Goal: Task Accomplishment & Management: Manage account settings

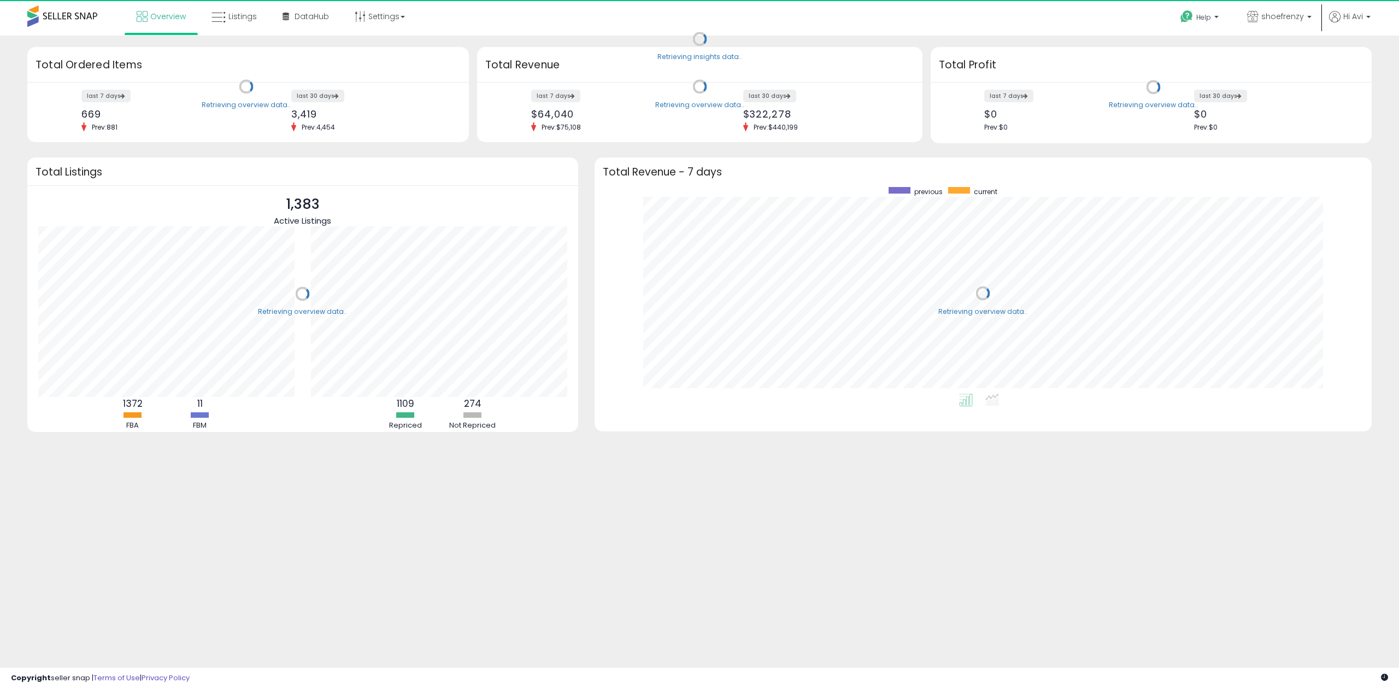
scroll to position [206, 755]
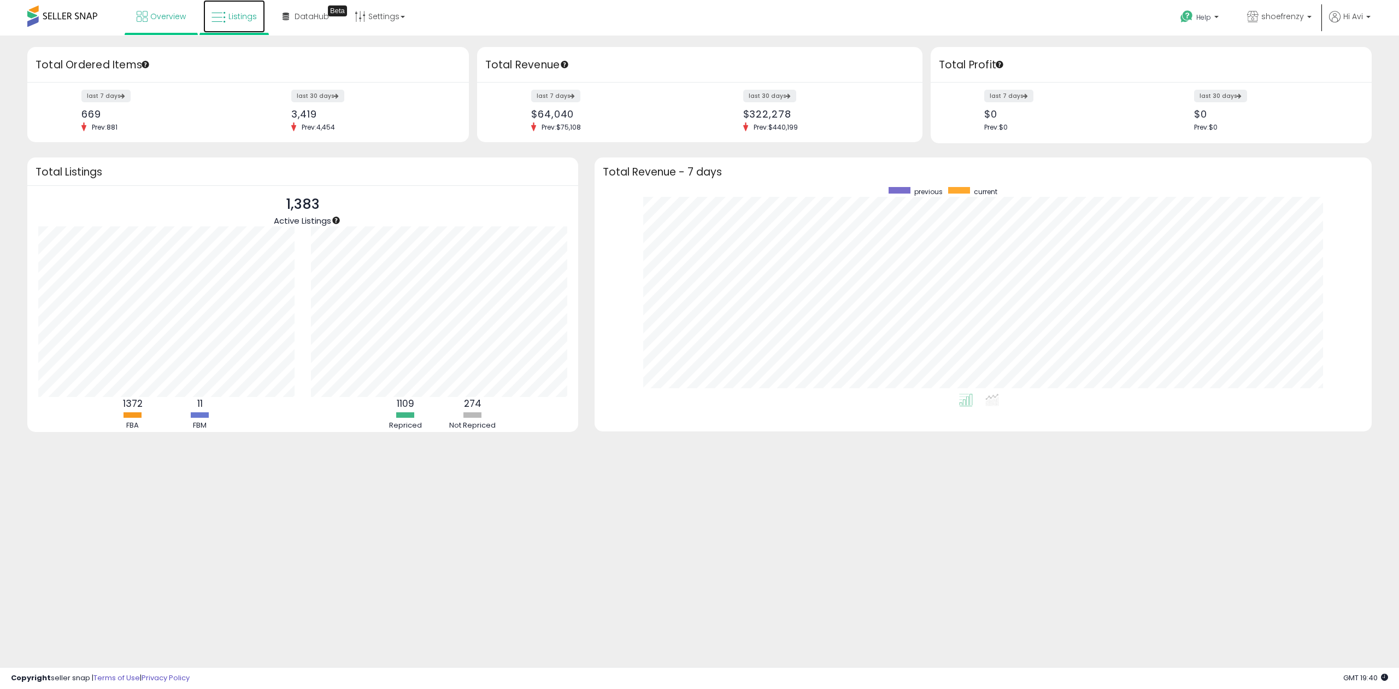
click at [241, 27] on link "Listings" at bounding box center [234, 16] width 62 height 33
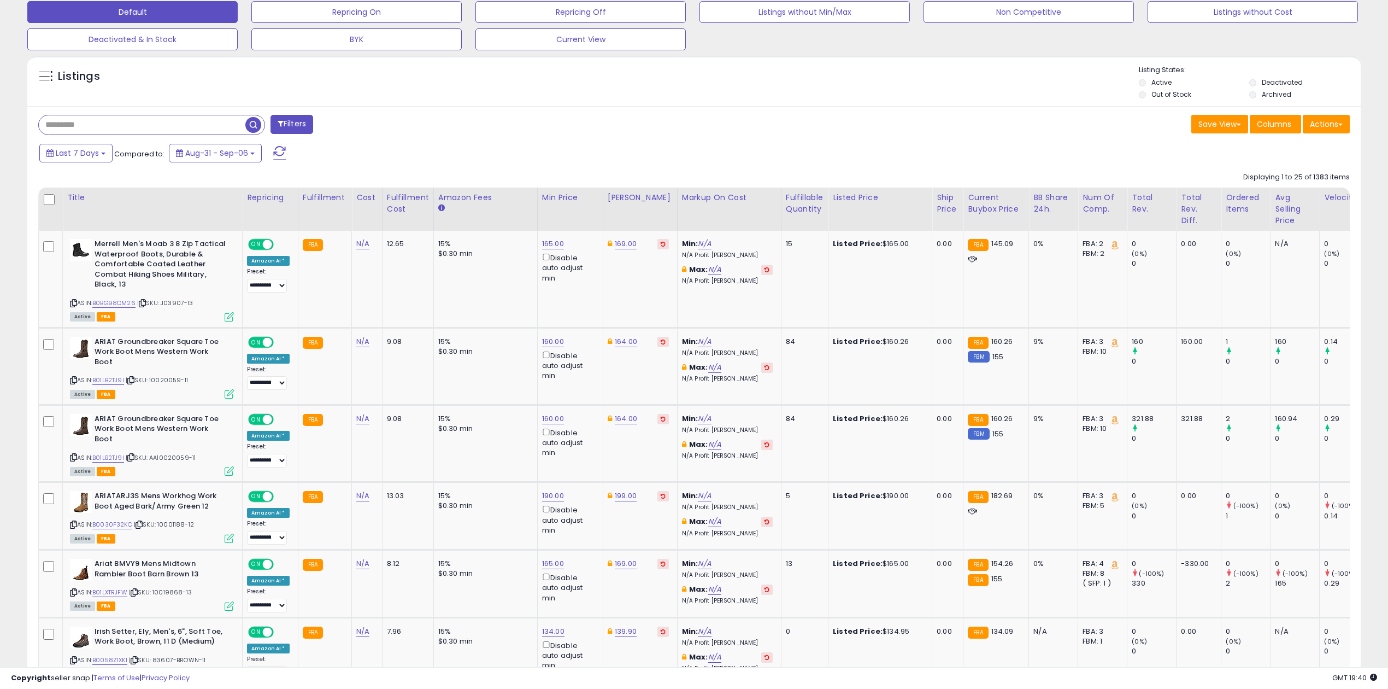
scroll to position [337, 0]
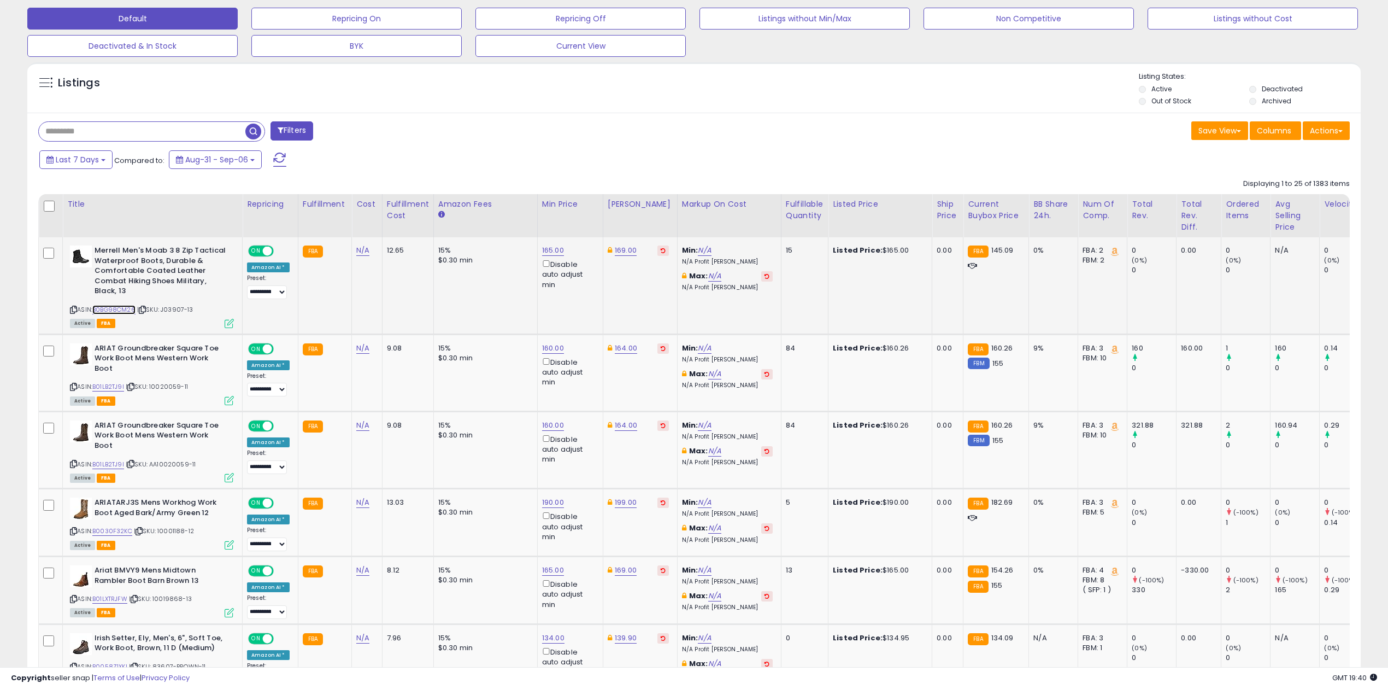
click at [120, 314] on link "B0BG98CM26" at bounding box center [113, 309] width 43 height 9
click at [106, 158] on button "Last 7 Days" at bounding box center [75, 159] width 73 height 19
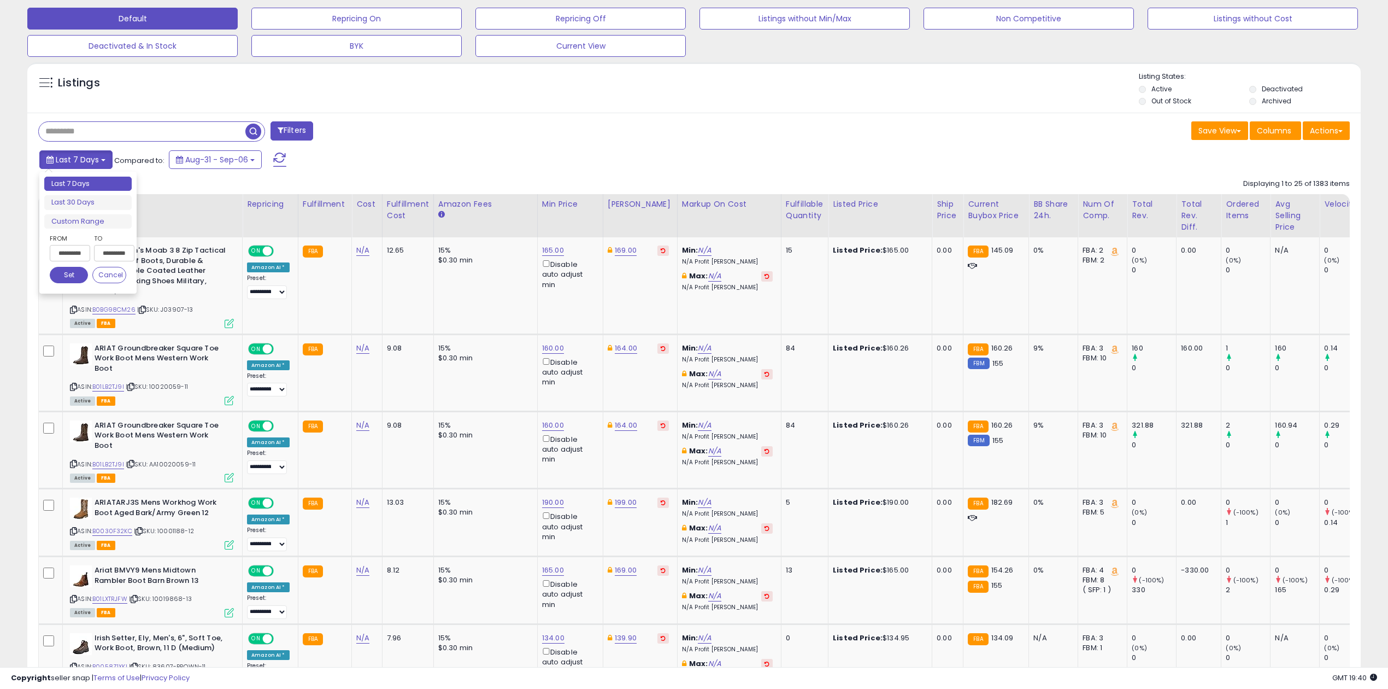
click at [106, 158] on button "Last 7 Days" at bounding box center [75, 159] width 73 height 19
click at [94, 151] on div "Last 7 Days Compared to: Aug-31 - Sep-06" at bounding box center [529, 161] width 984 height 25
click at [94, 151] on button "Last 7 Days" at bounding box center [75, 159] width 73 height 19
type input "**********"
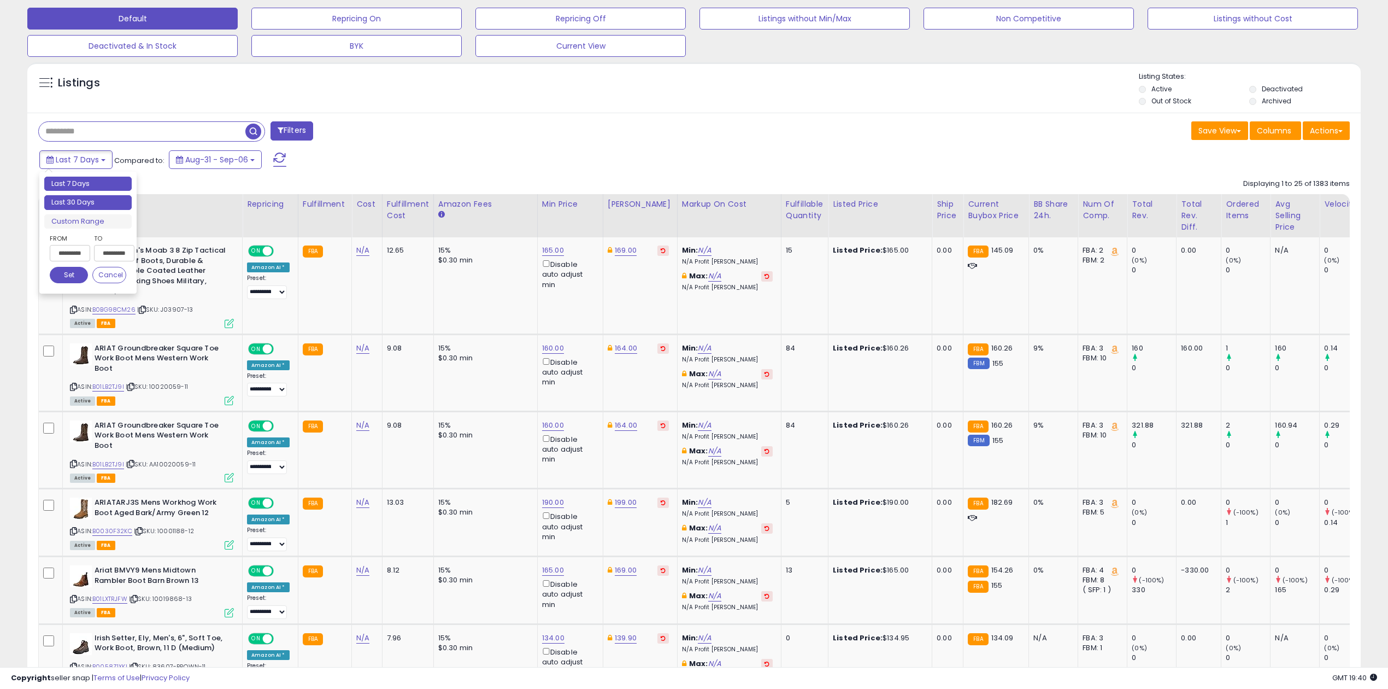
click at [86, 202] on li "Last 30 Days" at bounding box center [87, 202] width 87 height 15
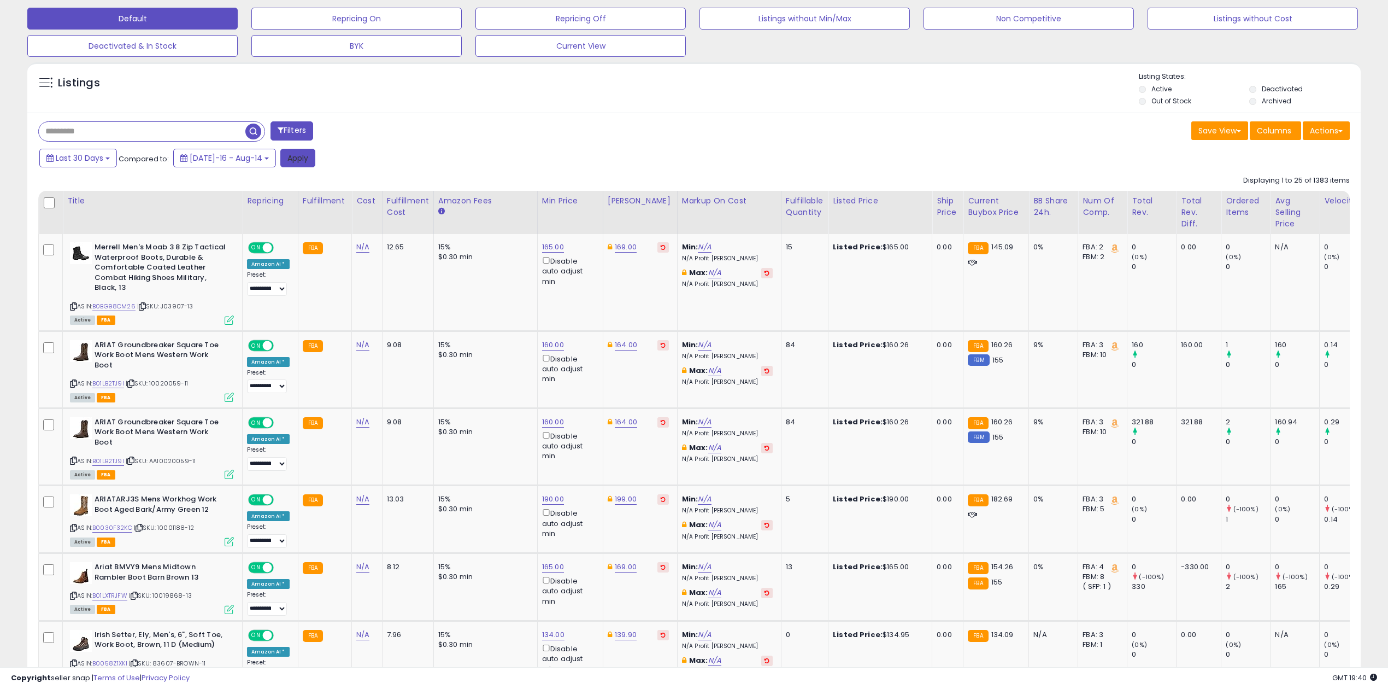
click at [280, 167] on button "Apply" at bounding box center [297, 158] width 35 height 19
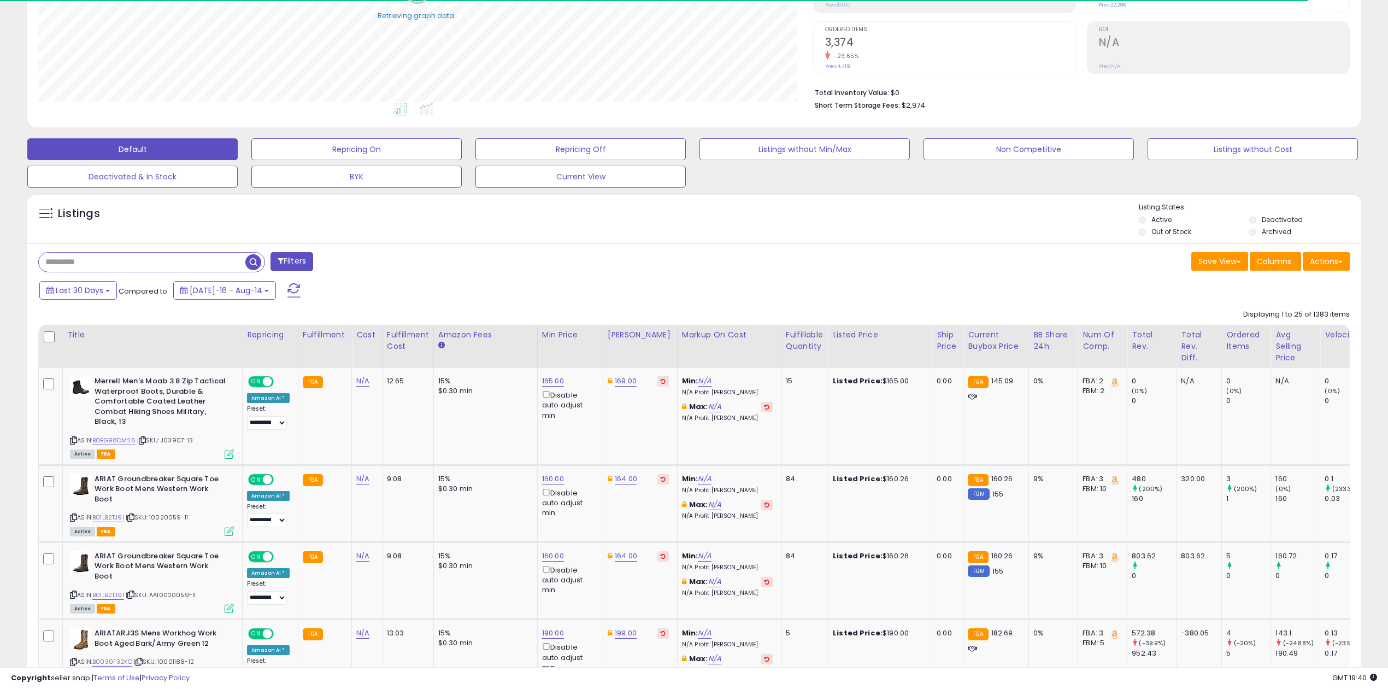
scroll to position [208, 0]
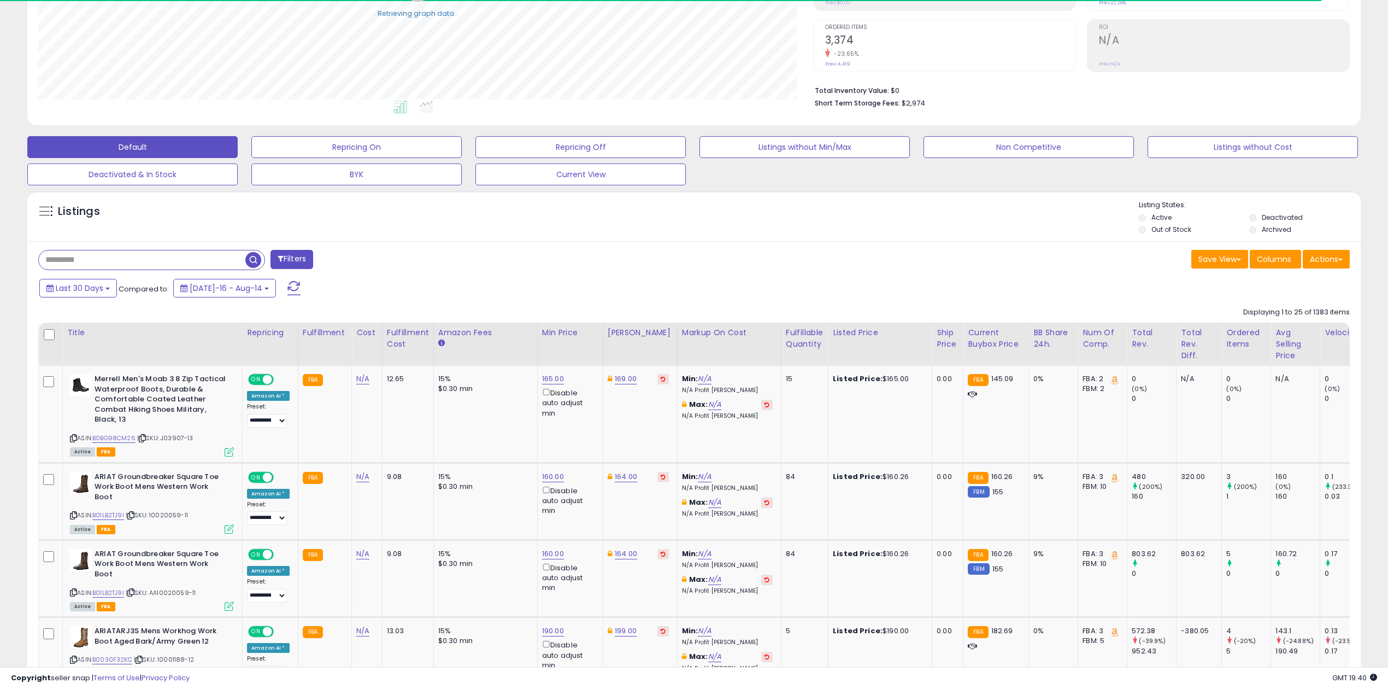
click at [519, 488] on div "$0.30 min" at bounding box center [483, 486] width 91 height 10
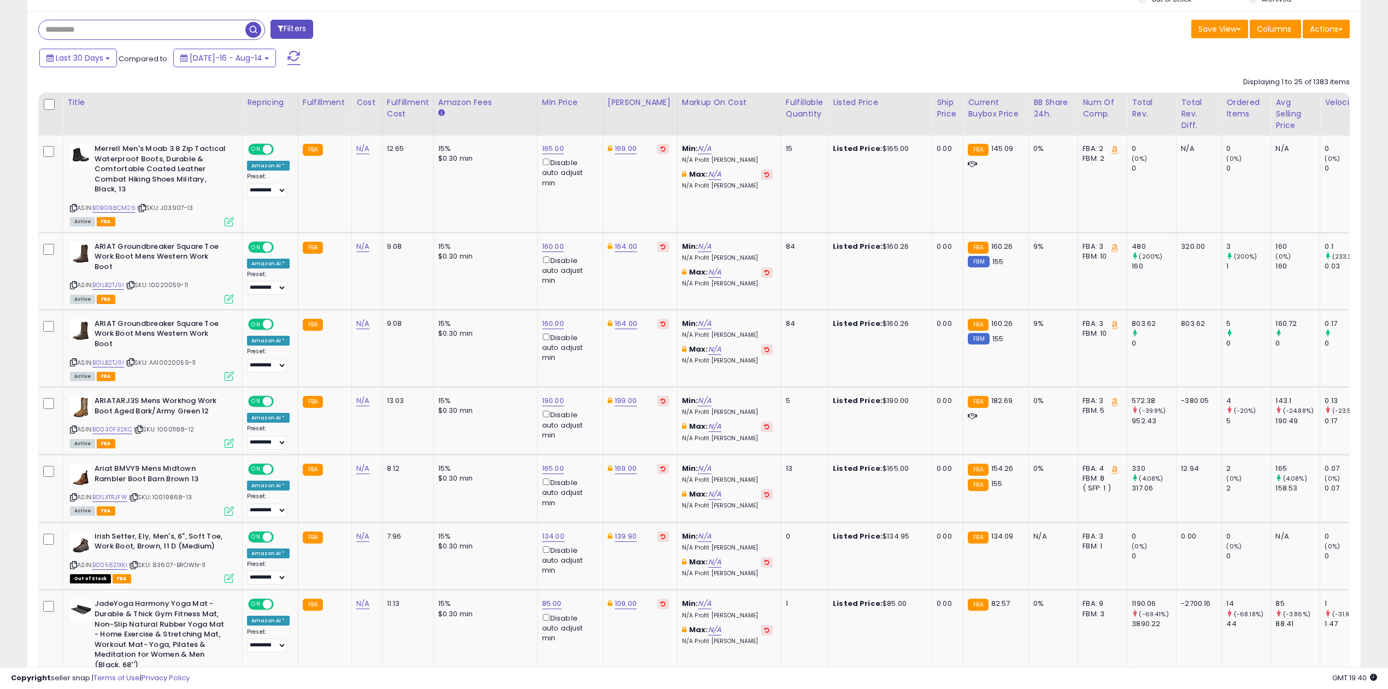
scroll to position [439, 0]
click at [519, 488] on td "15% $0.30 min" at bounding box center [485, 487] width 104 height 68
click at [789, 102] on div "Fulfillable Quantity" at bounding box center [805, 107] width 38 height 23
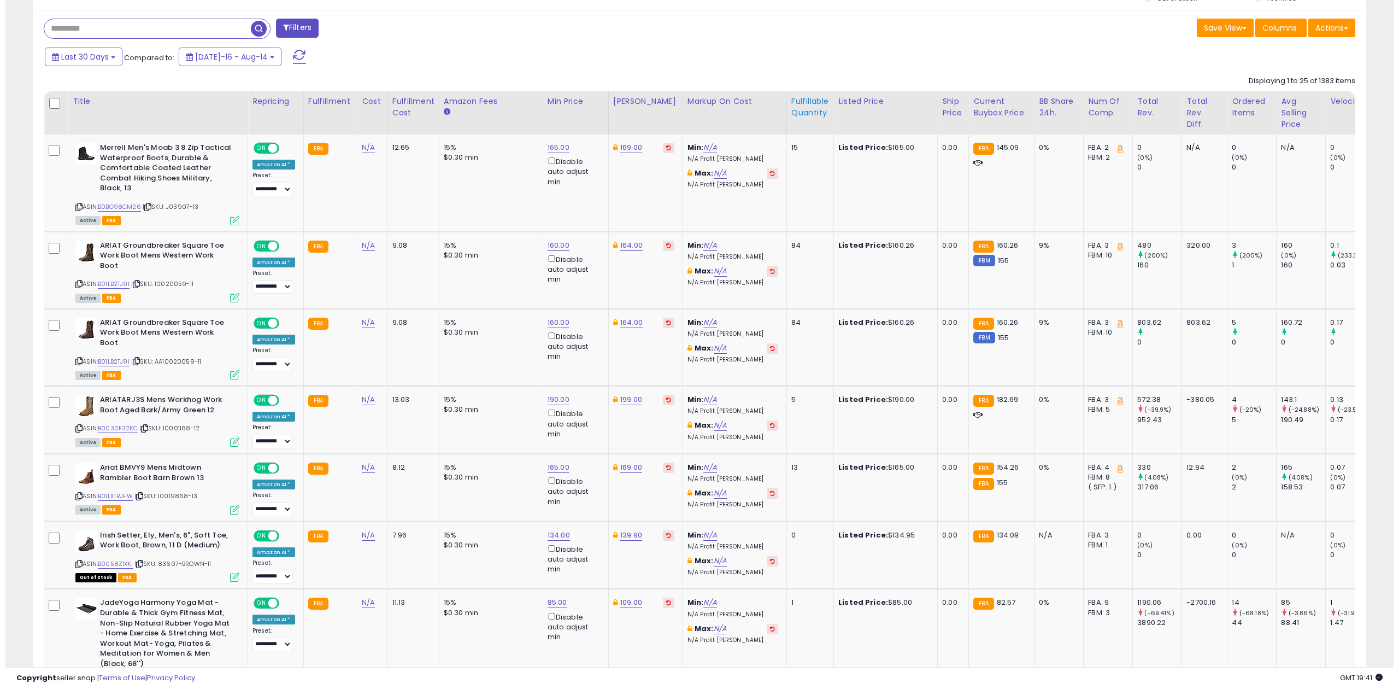
scroll to position [0, 0]
